Goal: Information Seeking & Learning: Learn about a topic

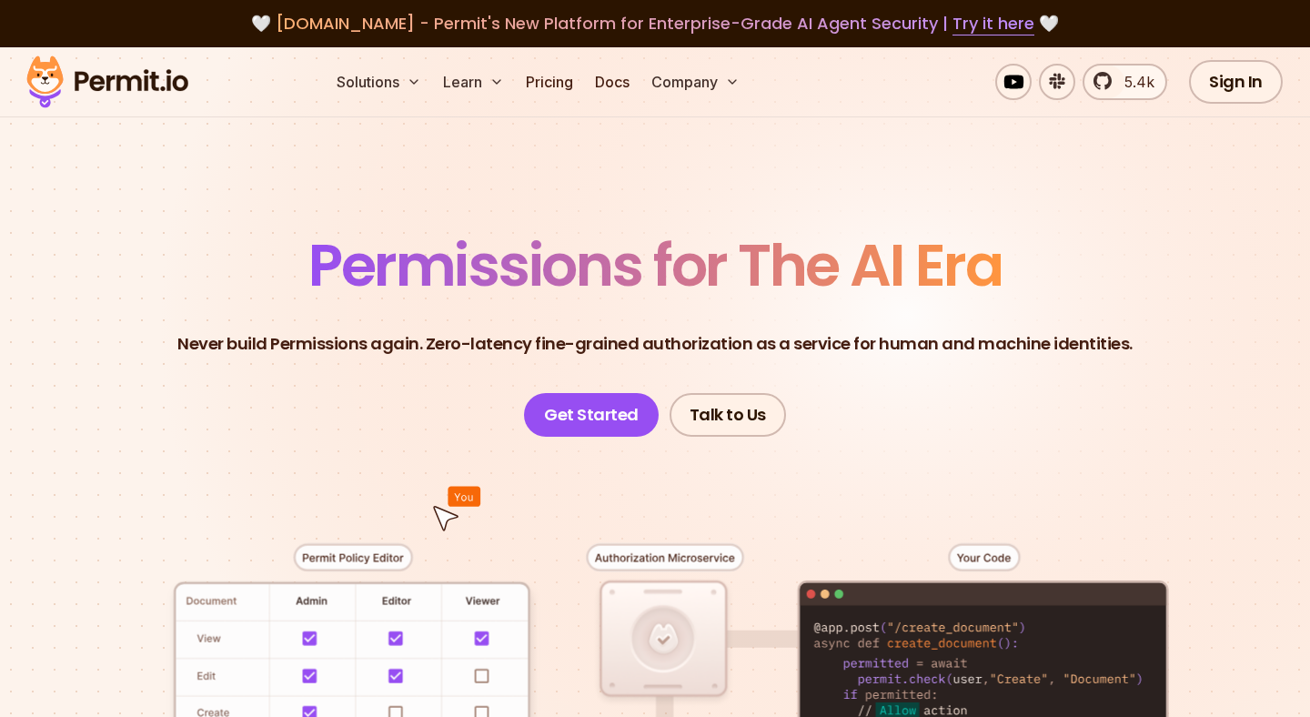
click at [559, 82] on link "Pricing" at bounding box center [549, 82] width 62 height 36
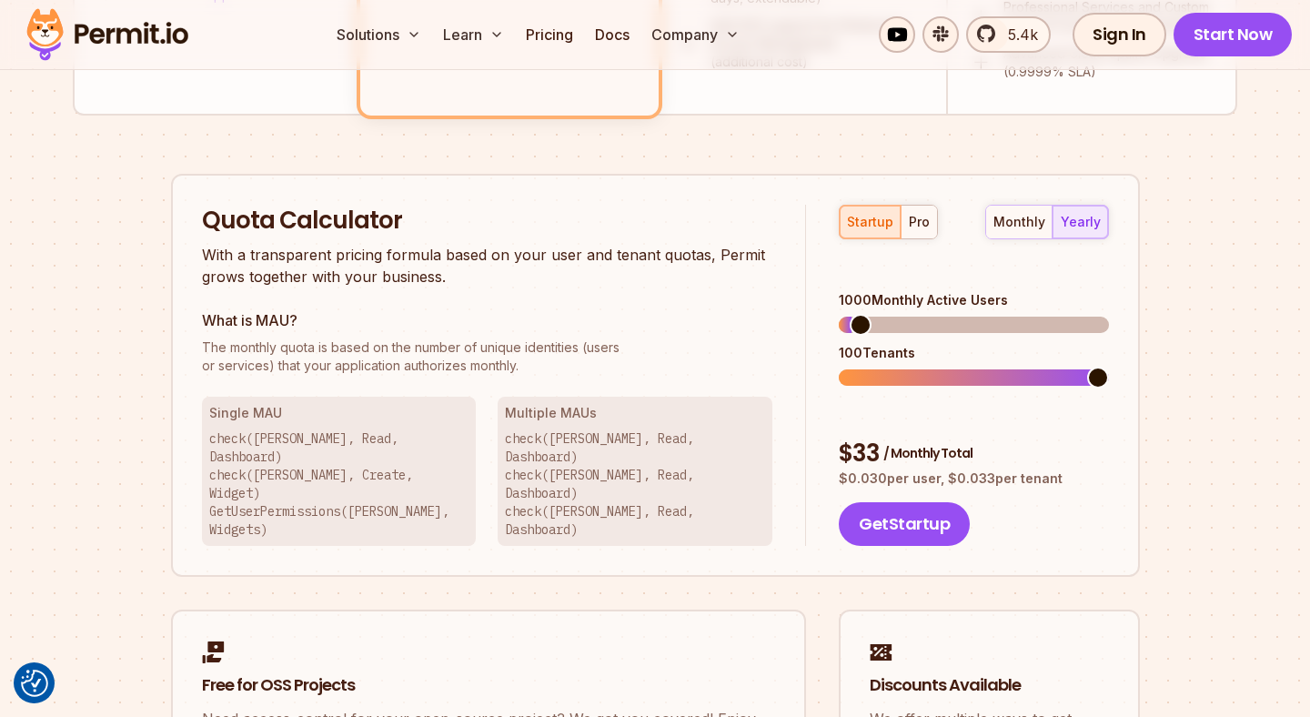
scroll to position [1057, 0]
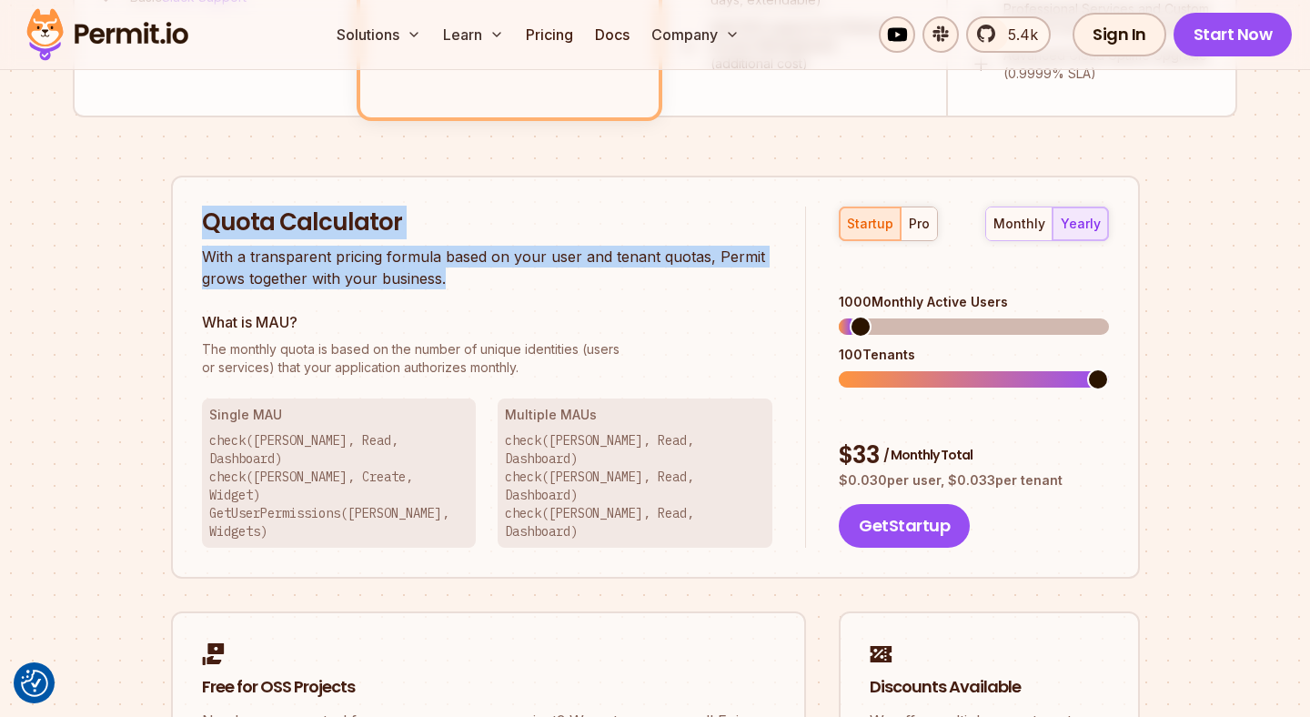
drag, startPoint x: 448, startPoint y: 277, endPoint x: 206, endPoint y: 204, distance: 252.9
click at [206, 204] on div "Quota Calculator With a transparent pricing formula based on your user and tena…" at bounding box center [655, 378] width 969 height 404
copy div "Quota Calculator With a transparent pricing formula based on your user and tena…"
click at [699, 150] on div "Permit Pricing From Free to Predictable Scaling From a startup with 100 users t…" at bounding box center [655, 25] width 1164 height 1721
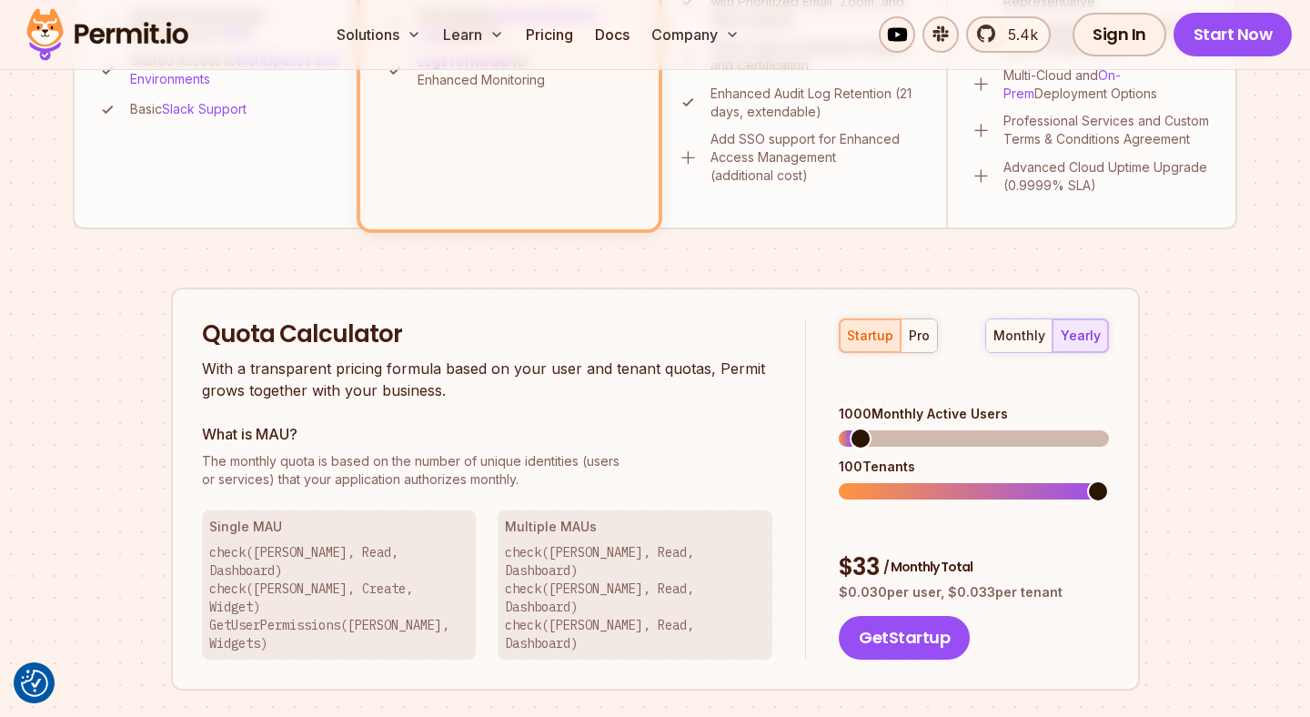
scroll to position [948, 0]
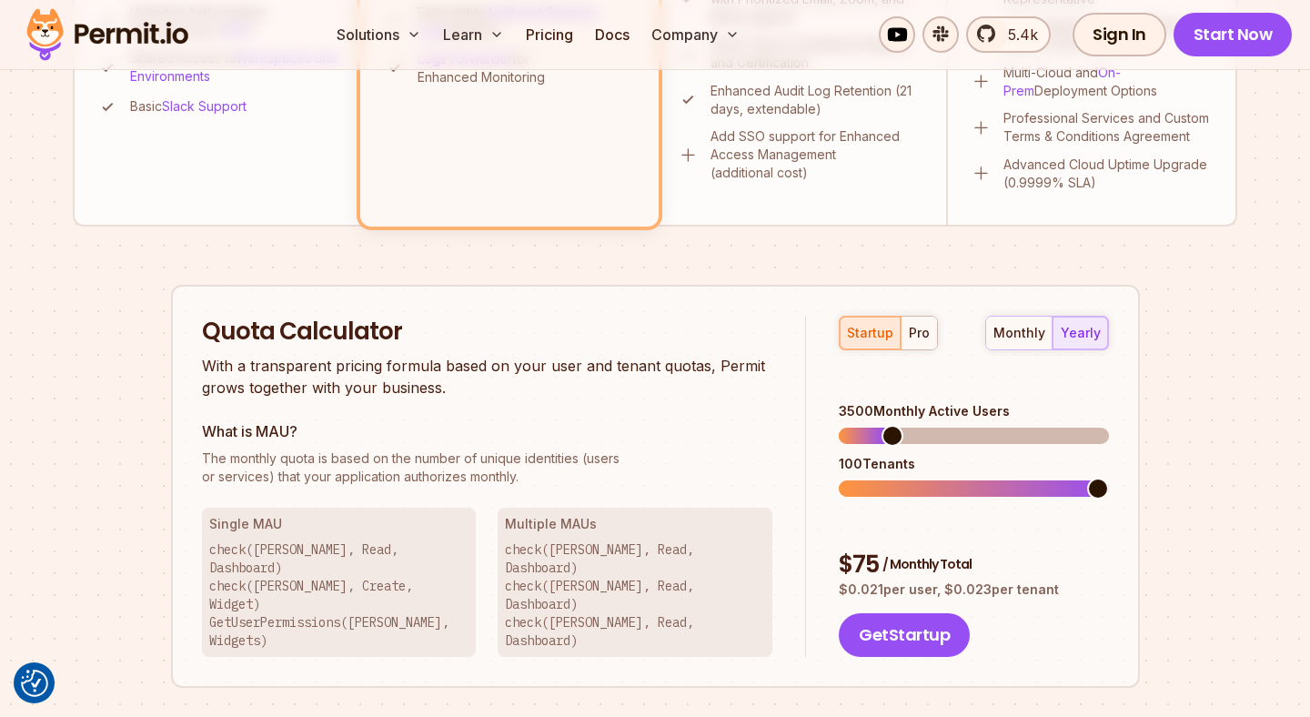
click at [885, 425] on span at bounding box center [892, 436] width 22 height 22
click at [908, 327] on div "pro" at bounding box center [918, 333] width 21 height 18
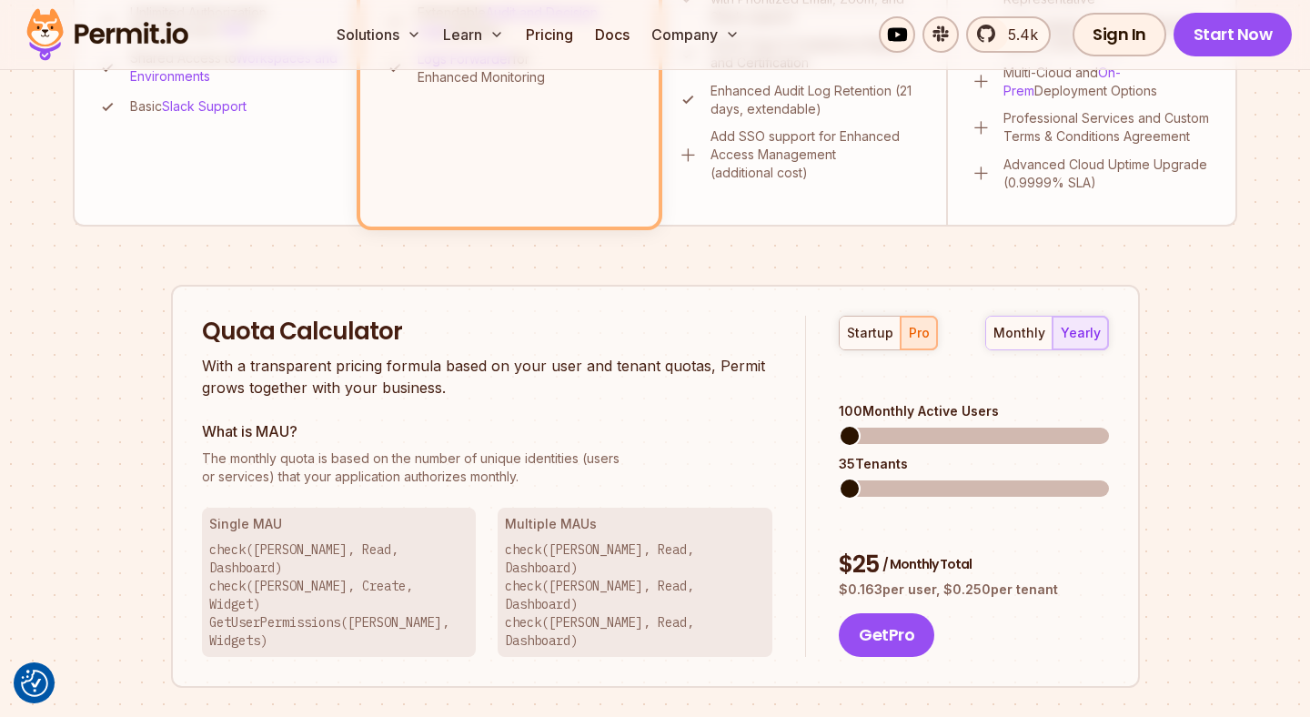
click at [838, 425] on span at bounding box center [849, 436] width 22 height 22
click at [1078, 333] on div "monthly yearly" at bounding box center [1047, 333] width 124 height 35
click at [1032, 339] on div "monthly" at bounding box center [1019, 333] width 52 height 18
click at [888, 477] on span at bounding box center [896, 488] width 22 height 22
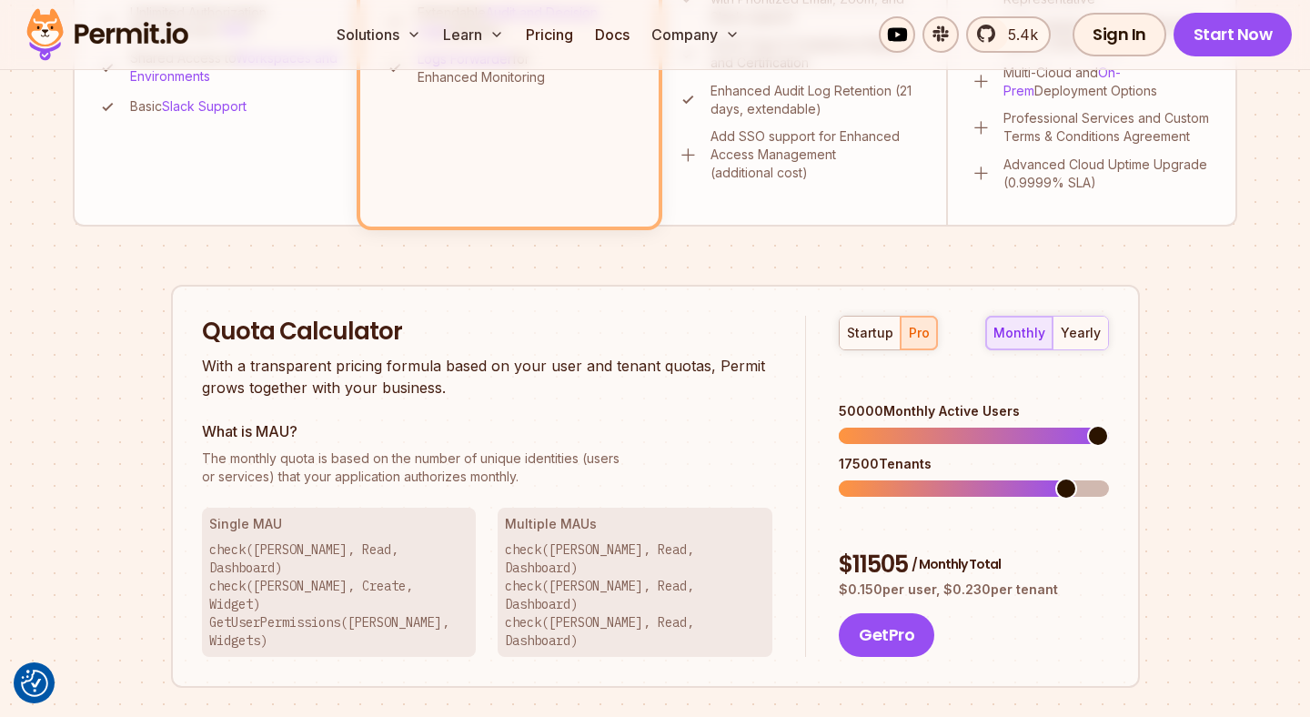
click at [1109, 425] on span at bounding box center [1098, 436] width 22 height 22
click at [838, 477] on span at bounding box center [849, 488] width 22 height 22
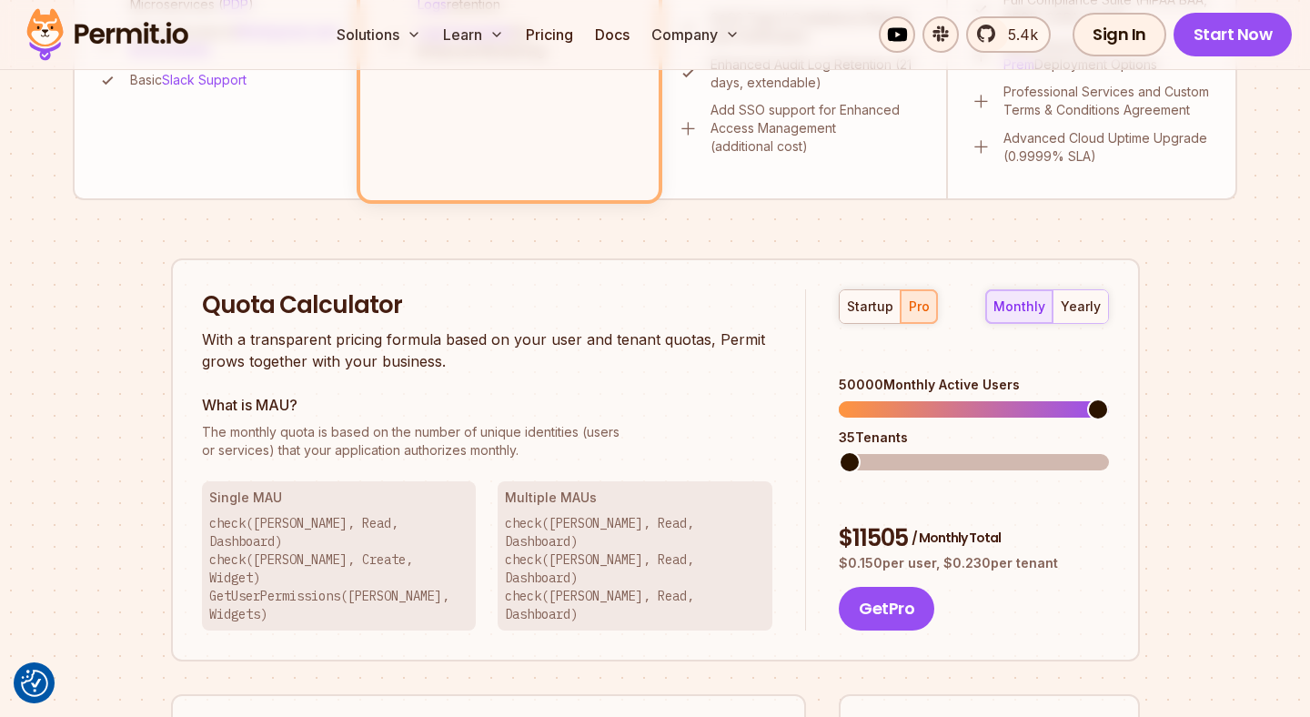
scroll to position [969, 0]
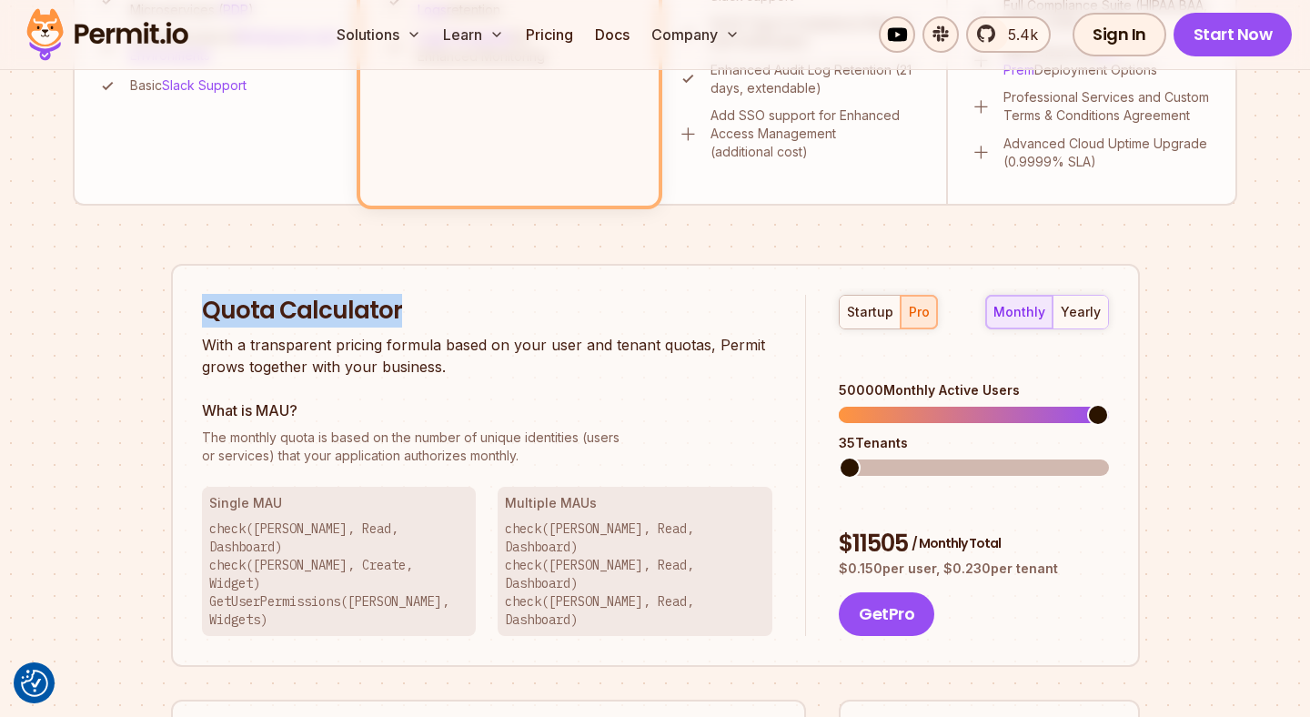
drag, startPoint x: 400, startPoint y: 306, endPoint x: 200, endPoint y: 302, distance: 200.1
click at [200, 302] on div "Quota Calculator With a transparent pricing formula based on your user and tena…" at bounding box center [655, 466] width 969 height 404
copy h2 "Quota Calculator"
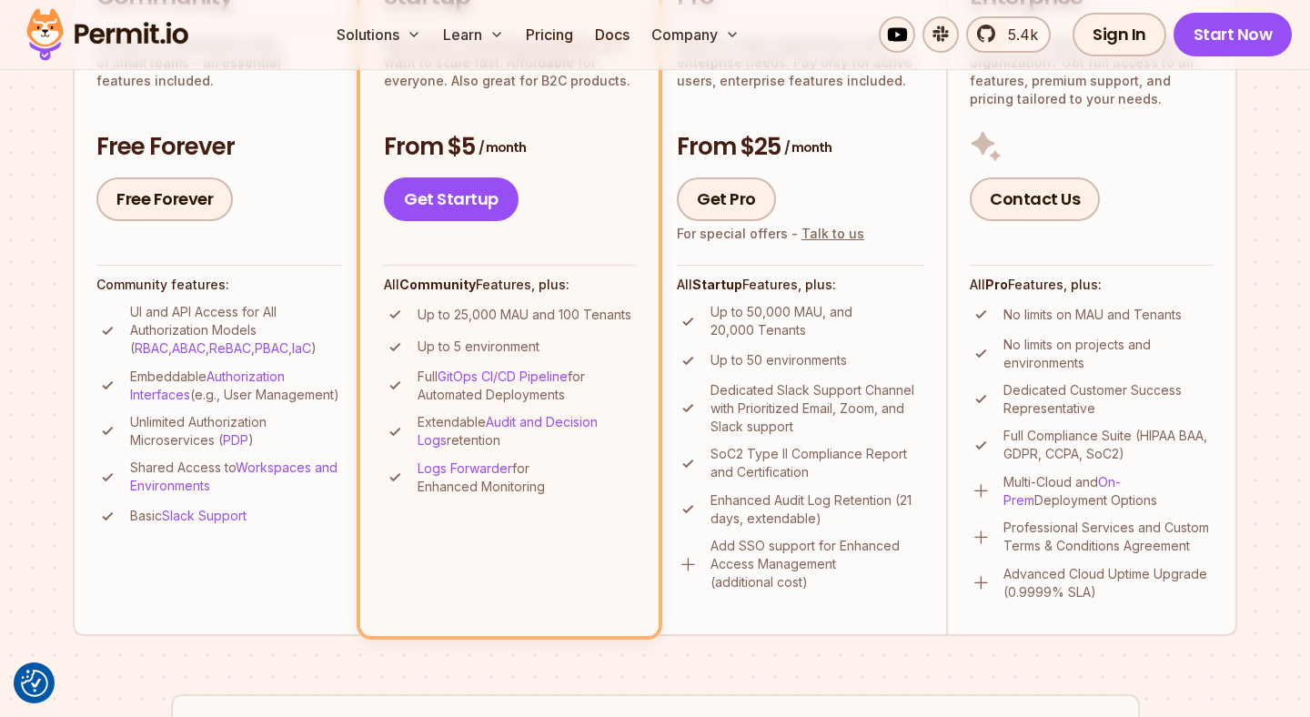
scroll to position [535, 0]
